Goal: Information Seeking & Learning: Find specific fact

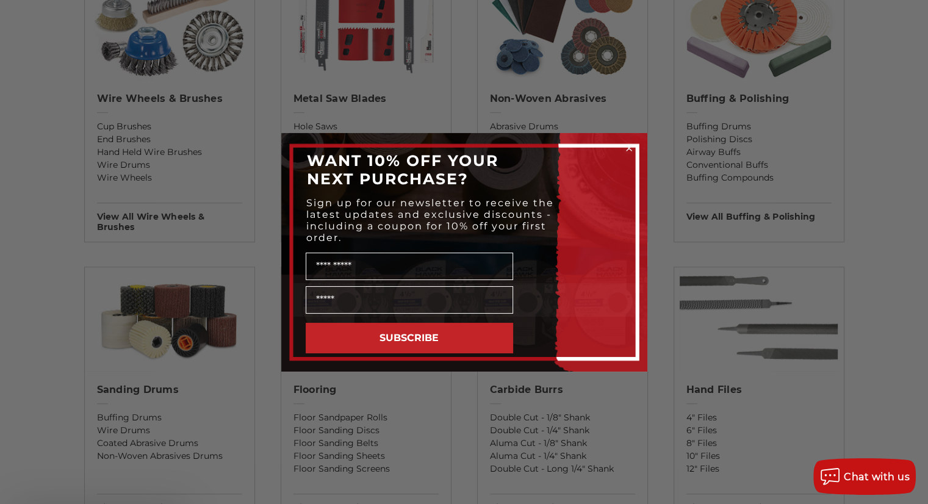
scroll to position [793, 0]
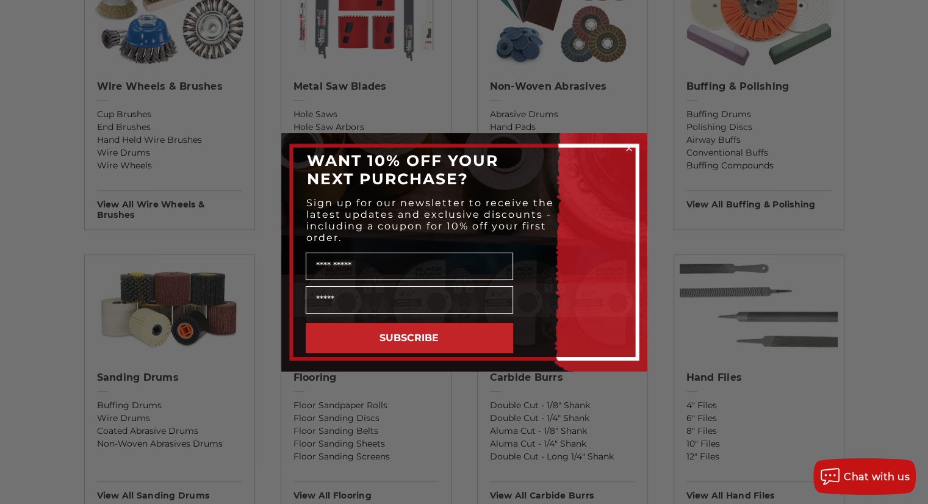
click at [613, 147] on div "WANT 10% OFF YOUR NEXT PURCHASE?" at bounding box center [465, 169] width 342 height 49
click at [625, 145] on circle "Close dialog" at bounding box center [629, 148] width 12 height 12
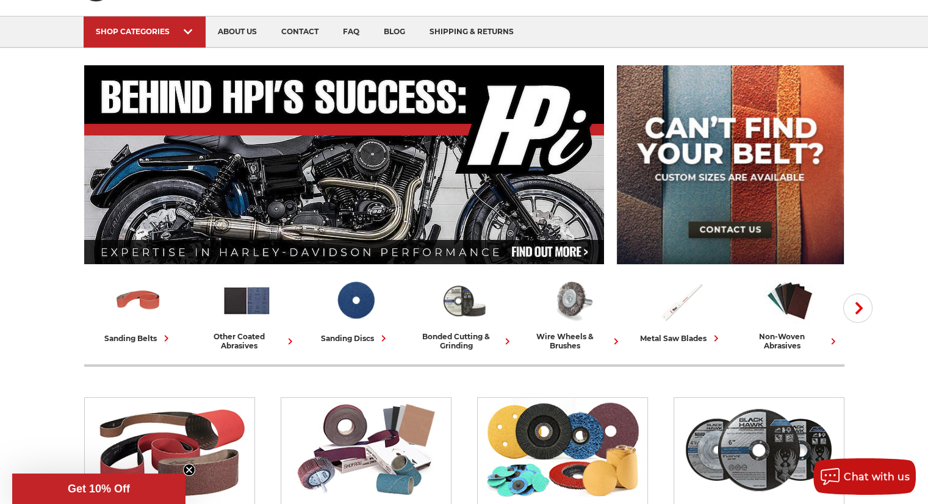
scroll to position [0, 0]
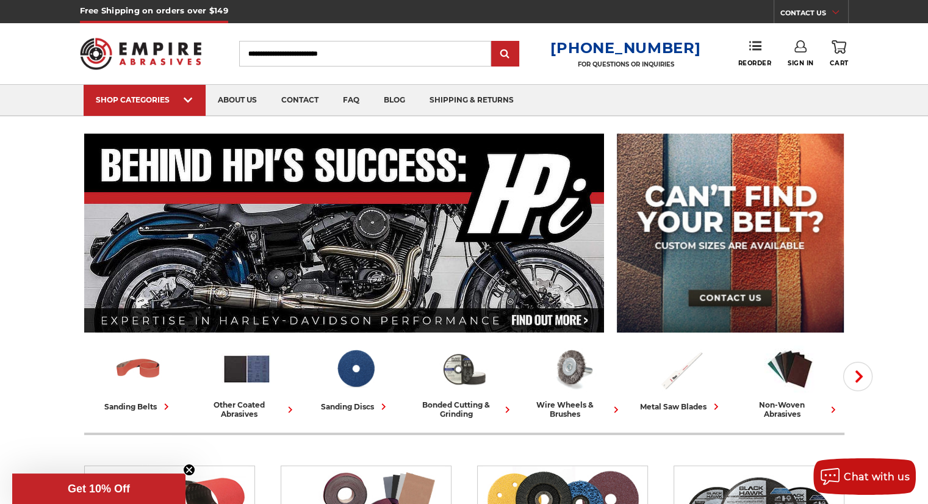
click at [402, 54] on input "Search" at bounding box center [365, 54] width 252 height 26
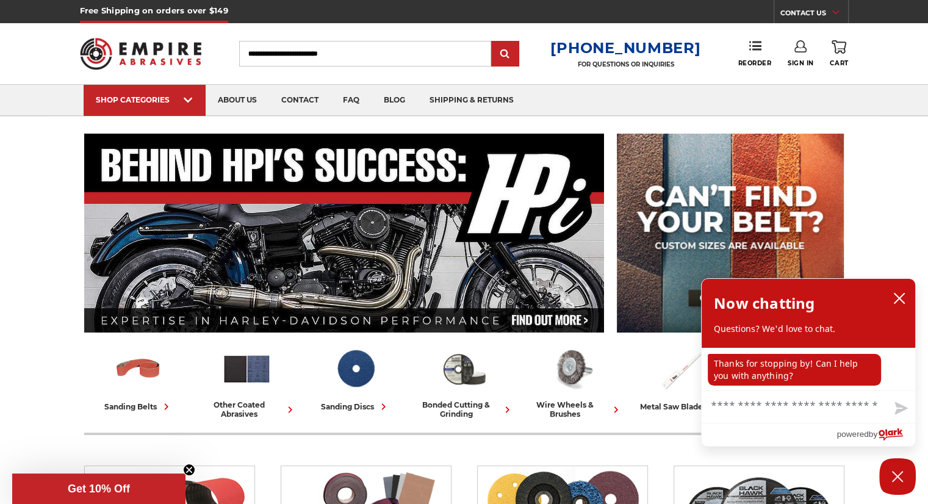
click at [398, 66] on input "Search" at bounding box center [365, 54] width 252 height 26
click at [391, 59] on input "Search" at bounding box center [365, 54] width 252 height 26
type input "*********"
click at [493, 42] on input "submit" at bounding box center [505, 54] width 24 height 24
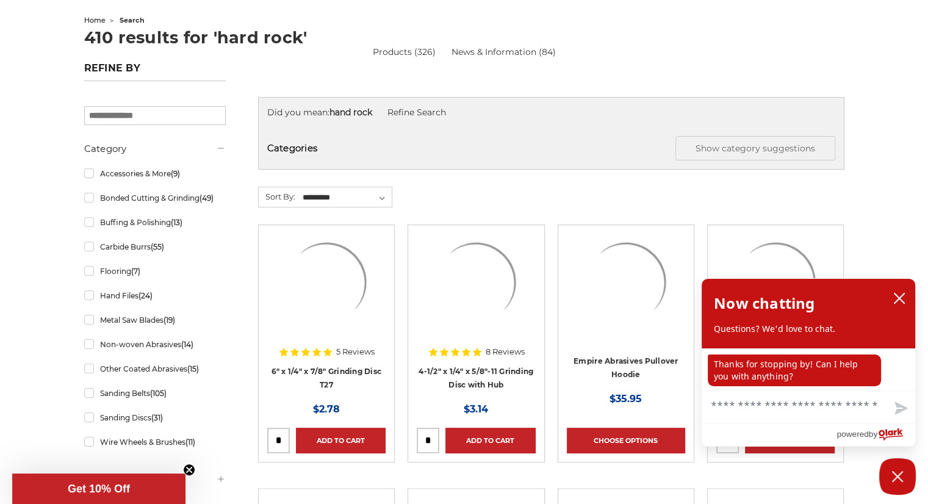
scroll to position [1, 0]
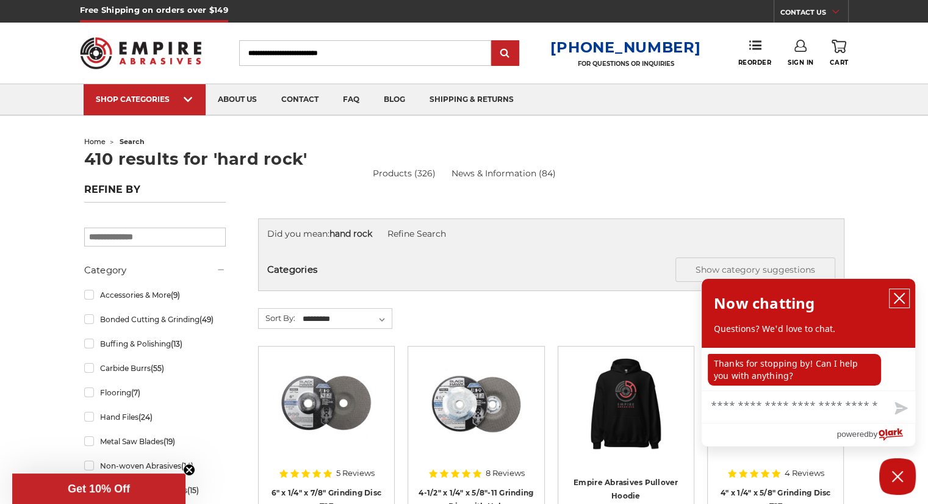
drag, startPoint x: 901, startPoint y: 299, endPoint x: 547, endPoint y: 154, distance: 382.4
click at [901, 299] on icon "close chatbox" at bounding box center [900, 298] width 12 height 12
